Goal: Task Accomplishment & Management: Manage account settings

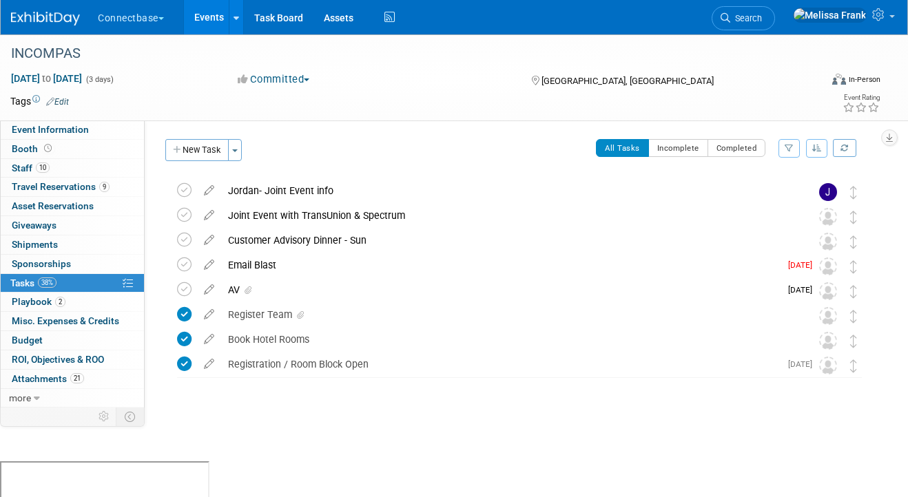
click at [209, 23] on link "Events" at bounding box center [209, 17] width 50 height 34
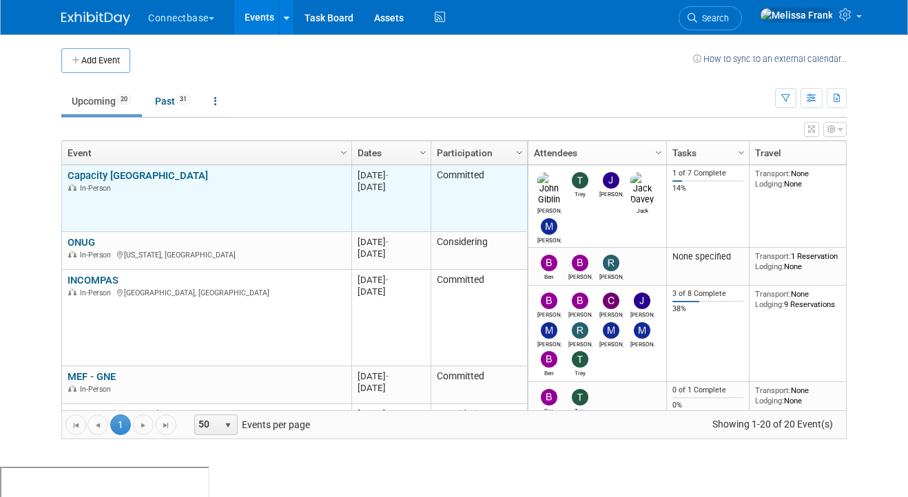
click at [107, 178] on link "Capacity [GEOGRAPHIC_DATA]" at bounding box center [137, 175] width 141 height 12
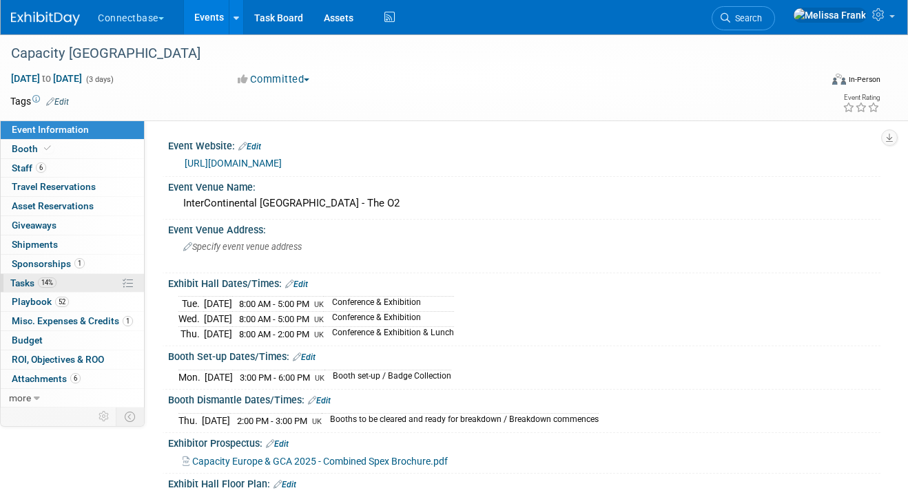
click at [29, 283] on span "Tasks 14%" at bounding box center [33, 283] width 46 height 11
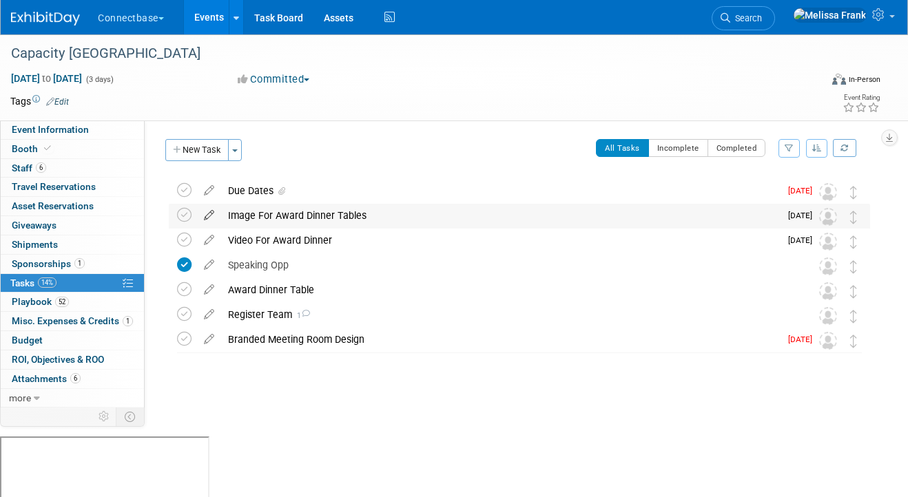
click at [207, 215] on icon at bounding box center [209, 212] width 24 height 17
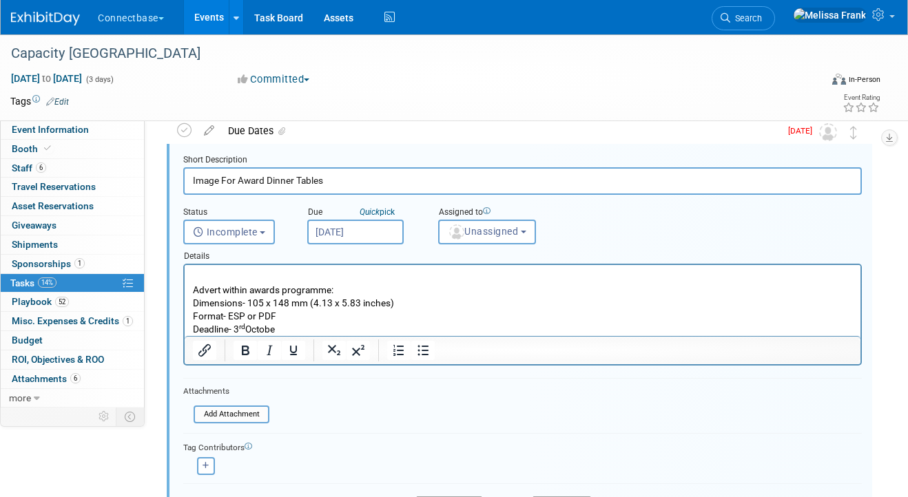
scroll to position [151, 0]
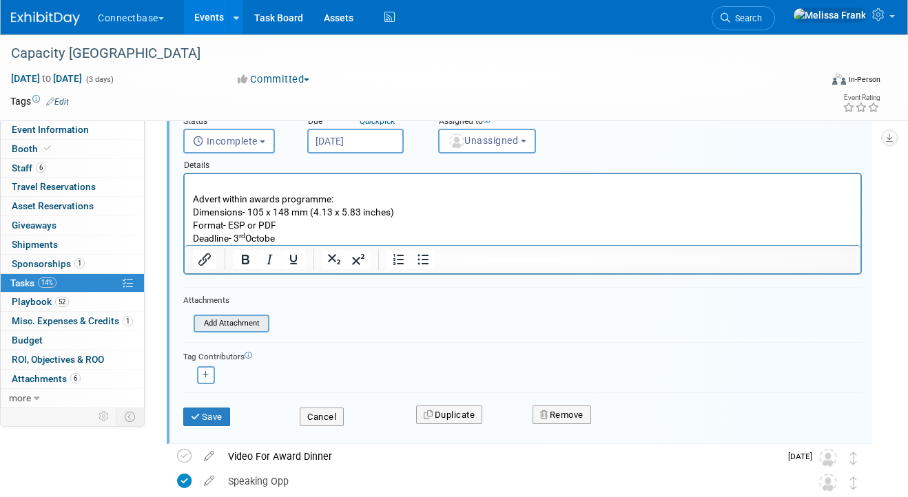
click at [246, 329] on input "file" at bounding box center [197, 323] width 141 height 15
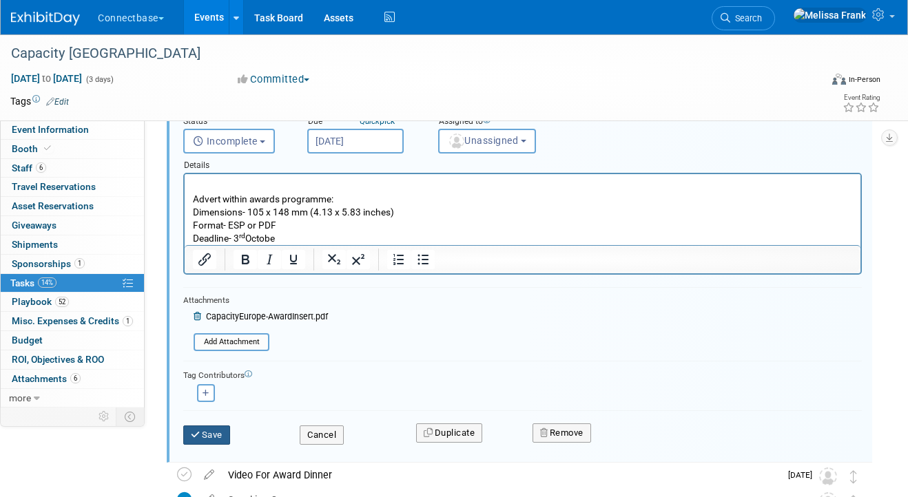
click at [209, 440] on button "Save" at bounding box center [206, 435] width 47 height 19
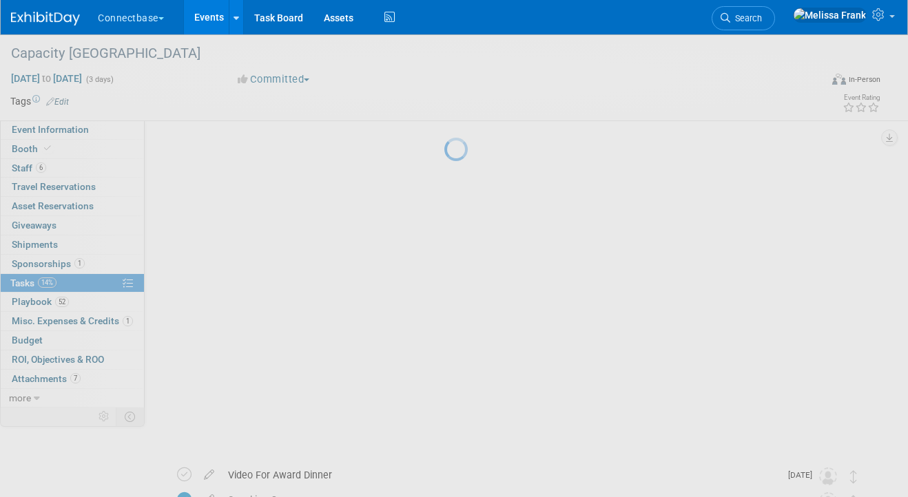
scroll to position [0, 0]
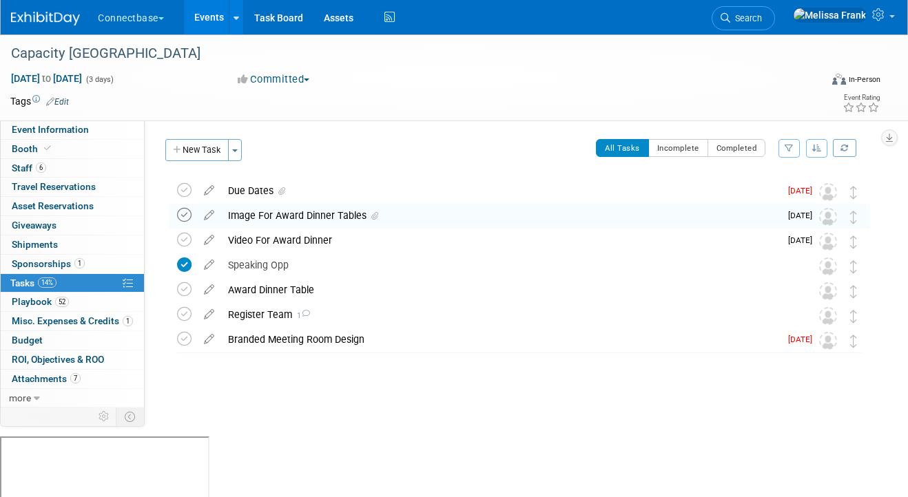
click at [181, 213] on icon at bounding box center [184, 215] width 14 height 14
click at [187, 339] on icon at bounding box center [184, 339] width 14 height 14
click at [211, 191] on icon at bounding box center [209, 187] width 24 height 17
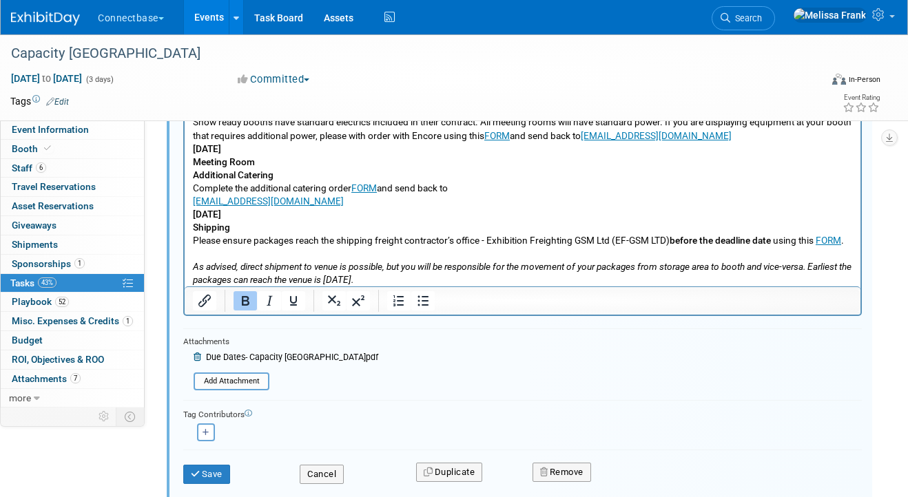
scroll to position [391, 0]
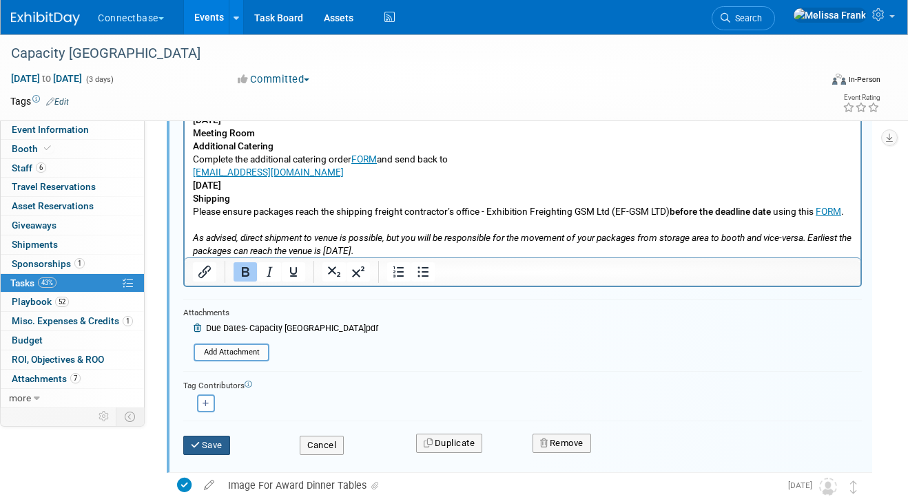
click at [207, 443] on button "Save" at bounding box center [206, 445] width 47 height 19
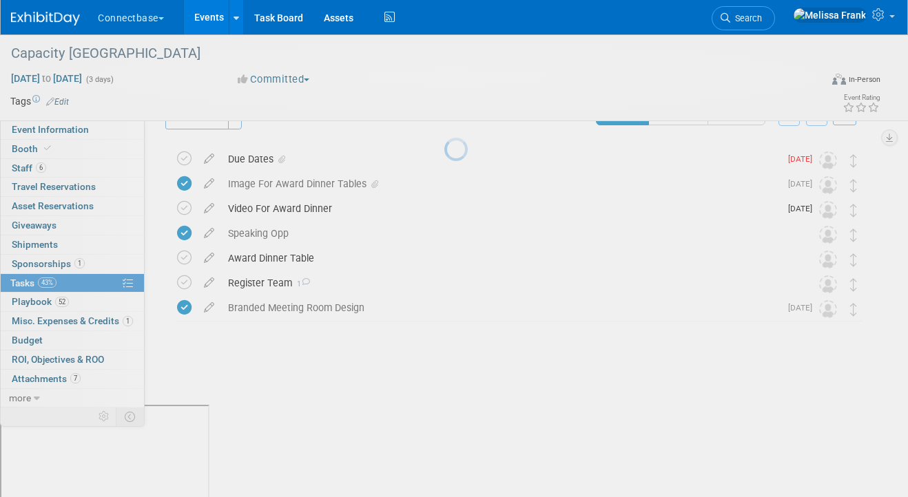
scroll to position [0, 0]
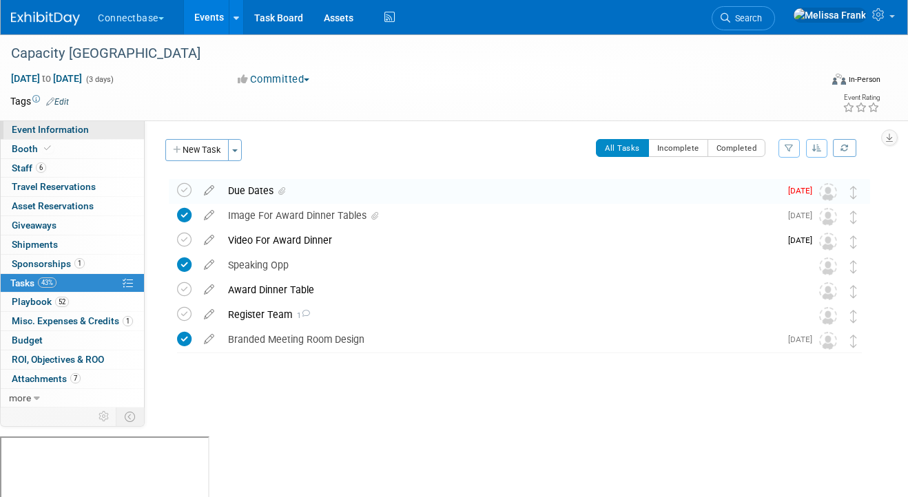
click at [39, 134] on span "Event Information" at bounding box center [50, 129] width 77 height 11
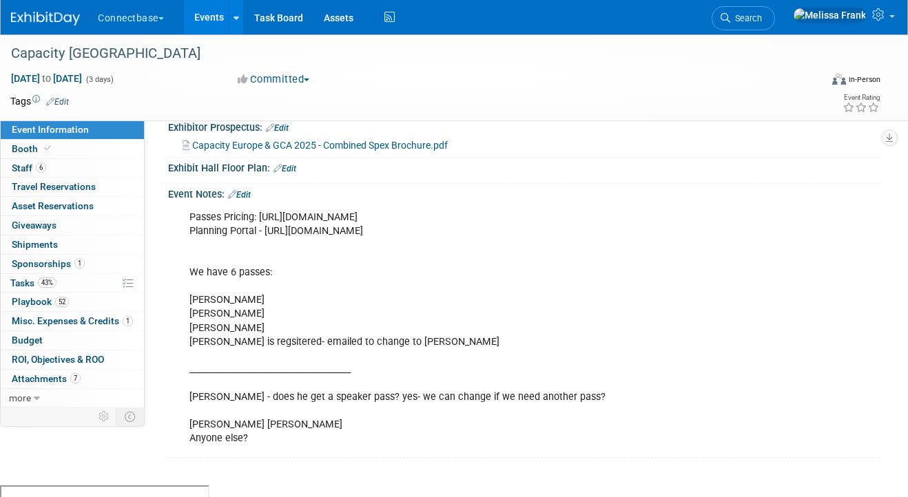
scroll to position [315, 0]
drag, startPoint x: 525, startPoint y: 250, endPoint x: 264, endPoint y: 231, distance: 261.7
click at [264, 231] on div "Passes Pricing: [URL][DOMAIN_NAME] Planning Portal - [URL][DOMAIN_NAME] We have…" at bounding box center [460, 329] width 561 height 249
copy div "https://exhibitors-eur.cvent.com/switch?returnUrl=/events/aeb1710c-d281-4abd-84…"
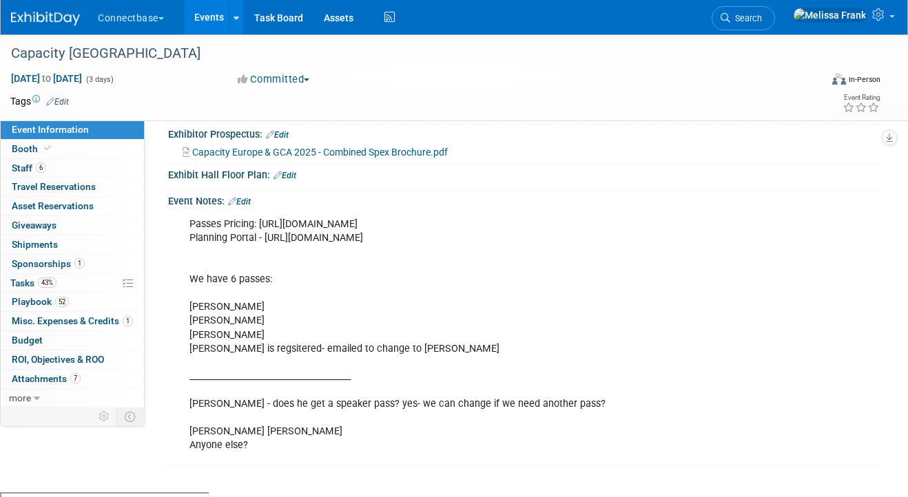
click at [241, 198] on link "Edit" at bounding box center [239, 202] width 23 height 10
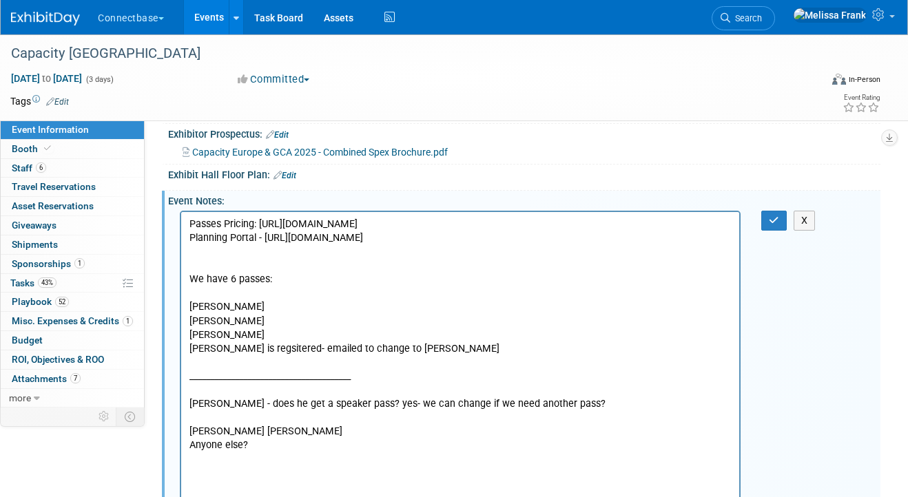
scroll to position [373, 0]
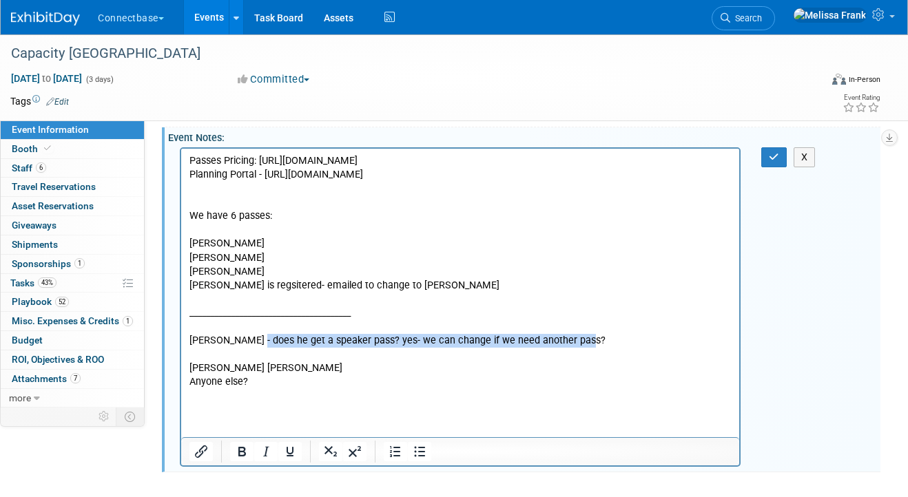
drag, startPoint x: 579, startPoint y: 353, endPoint x: 244, endPoint y: 357, distance: 334.8
click at [243, 357] on p "Passes Pricing: [URL][DOMAIN_NAME] Planning Portal - [URL][DOMAIN_NAME] We have…" at bounding box center [460, 271] width 542 height 235
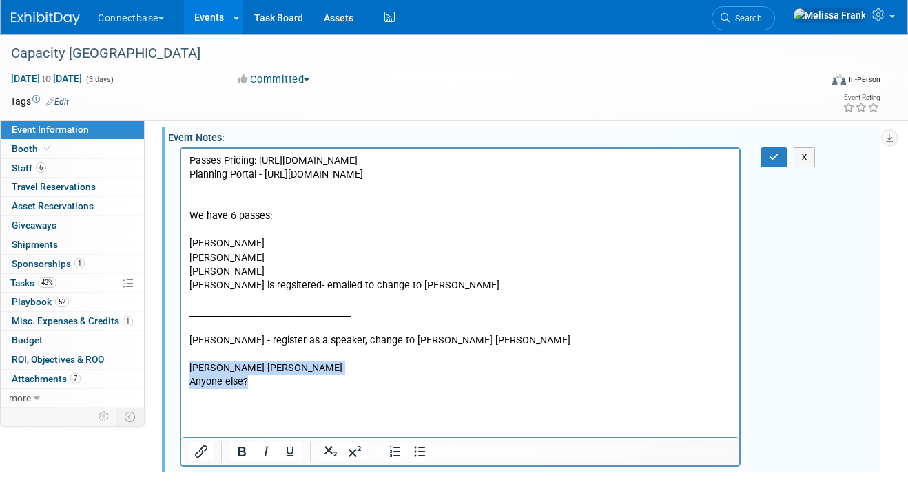
drag, startPoint x: 259, startPoint y: 395, endPoint x: 183, endPoint y: 382, distance: 77.5
click at [182, 382] on html "Passes Pricing: https://event.capacitymedia.com/event/185c8954-0515-4271-8672-4…" at bounding box center [460, 268] width 558 height 240
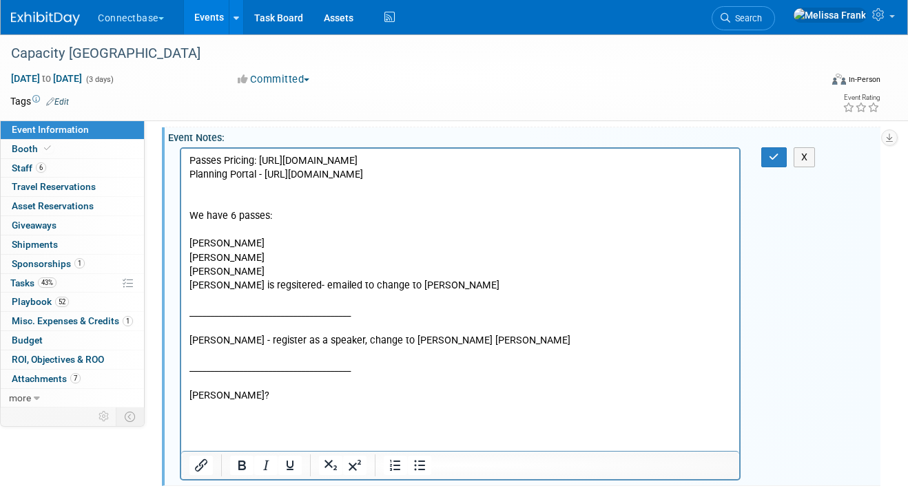
scroll to position [386, 0]
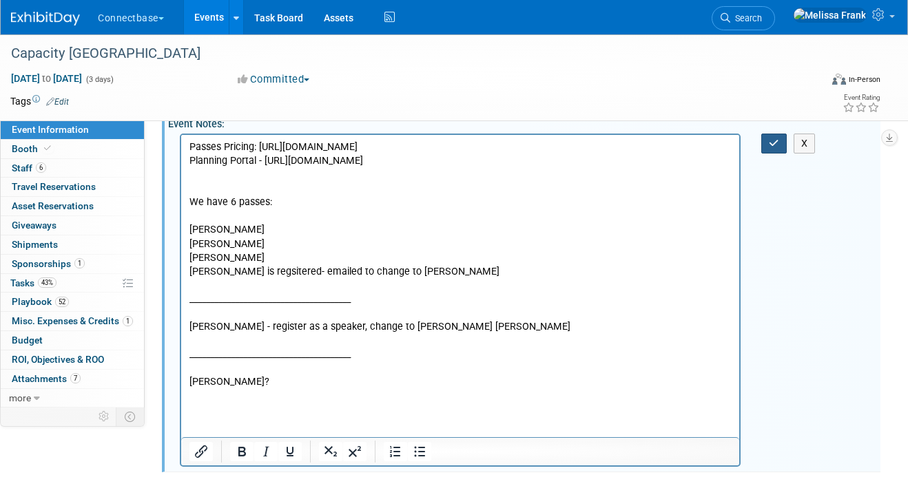
click at [768, 141] on button "button" at bounding box center [773, 144] width 25 height 20
